Goal: Information Seeking & Learning: Check status

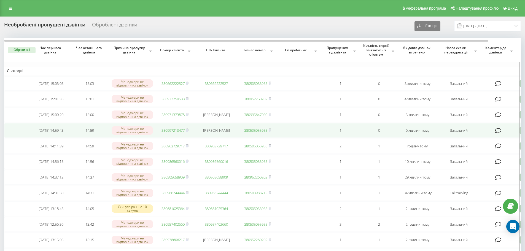
click at [177, 136] on td "380997213477" at bounding box center [175, 130] width 39 height 15
click at [171, 133] on link "380997213477" at bounding box center [172, 130] width 23 height 5
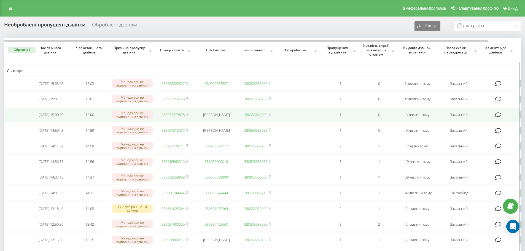
click at [169, 117] on link "380971373878" at bounding box center [172, 114] width 23 height 5
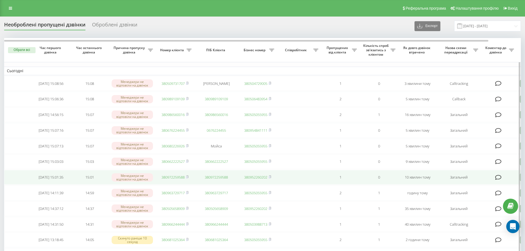
click at [166, 180] on link "380972259588" at bounding box center [172, 177] width 23 height 5
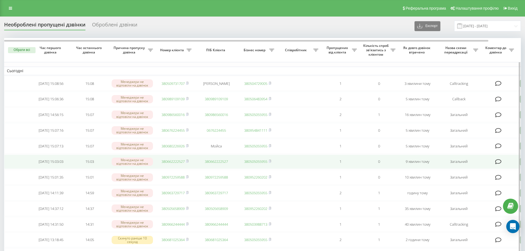
click at [164, 164] on link "380662222527" at bounding box center [172, 161] width 23 height 5
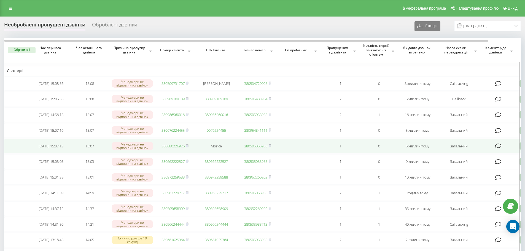
click at [174, 148] on link "380680226926" at bounding box center [172, 146] width 23 height 5
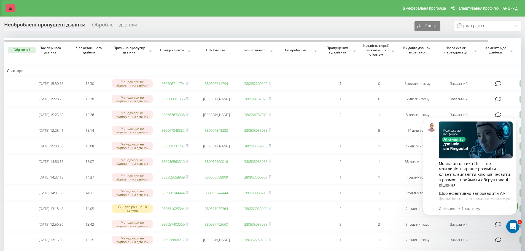
click at [11, 5] on link at bounding box center [11, 8] width 10 height 8
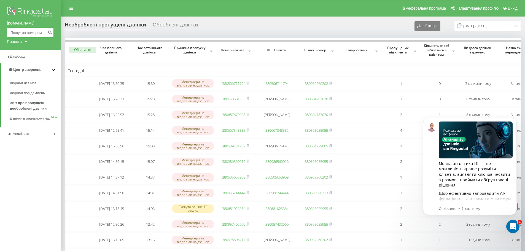
click at [12, 32] on input at bounding box center [30, 33] width 47 height 10
paste input "0973767858"
type input "0973767858"
click at [52, 32] on icon "submit" at bounding box center [50, 31] width 5 height 3
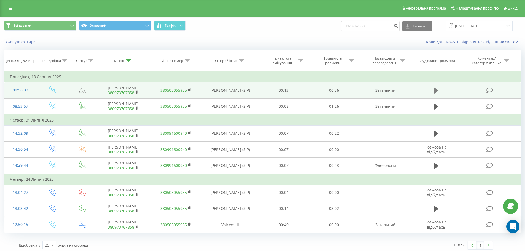
click at [436, 93] on icon at bounding box center [435, 91] width 5 height 8
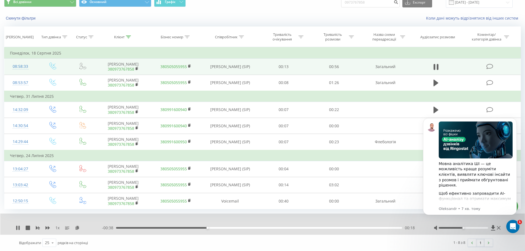
drag, startPoint x: 228, startPoint y: 247, endPoint x: 234, endPoint y: 234, distance: 14.4
click at [228, 247] on div "Відображати 25 10 25 50 100 рядків на сторінці" at bounding box center [135, 243] width 241 height 16
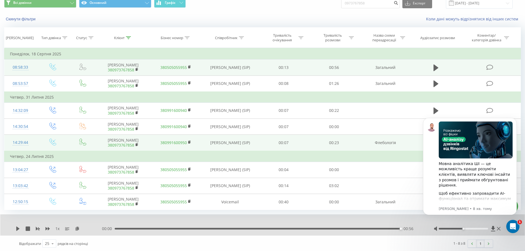
scroll to position [24, 0]
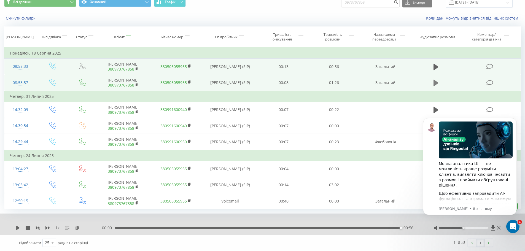
click at [436, 84] on icon at bounding box center [435, 83] width 5 height 7
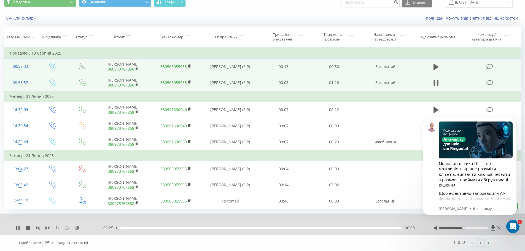
click at [359, 228] on div "00:00" at bounding box center [259, 228] width 286 height 2
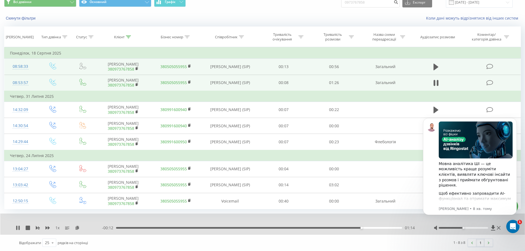
click at [339, 227] on div "01:14" at bounding box center [259, 228] width 286 height 2
click at [311, 227] on div "01:09" at bounding box center [259, 228] width 286 height 2
click at [291, 228] on div "01:00" at bounding box center [259, 228] width 286 height 2
click at [514, 120] on icon "Dismiss notification" at bounding box center [515, 119] width 3 height 3
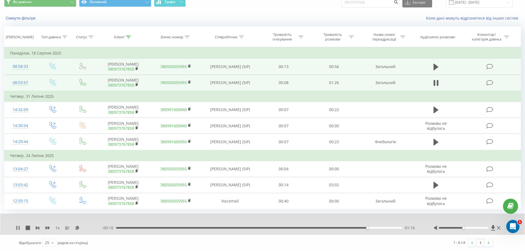
click at [16, 227] on icon at bounding box center [18, 228] width 4 height 4
drag, startPoint x: 216, startPoint y: 245, endPoint x: 224, endPoint y: 240, distance: 9.5
click at [216, 245] on div "Відображати 25 10 25 50 100 рядків на сторінці" at bounding box center [135, 243] width 241 height 16
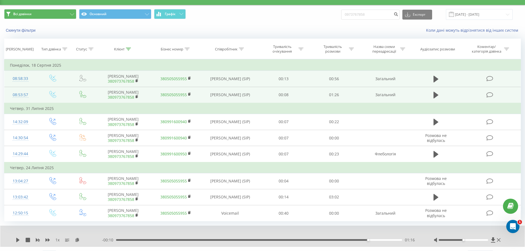
scroll to position [0, 0]
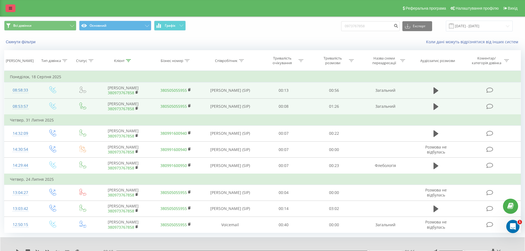
click at [9, 10] on link at bounding box center [11, 8] width 10 height 8
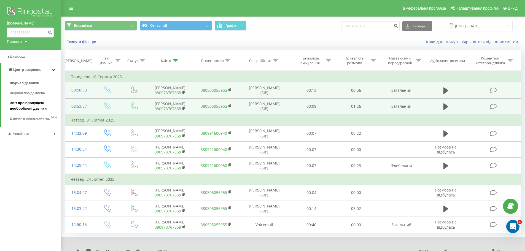
click at [19, 104] on span "Звіт про пропущені необроблені дзвінки" at bounding box center [34, 105] width 48 height 11
